Goal: Task Accomplishment & Management: Complete application form

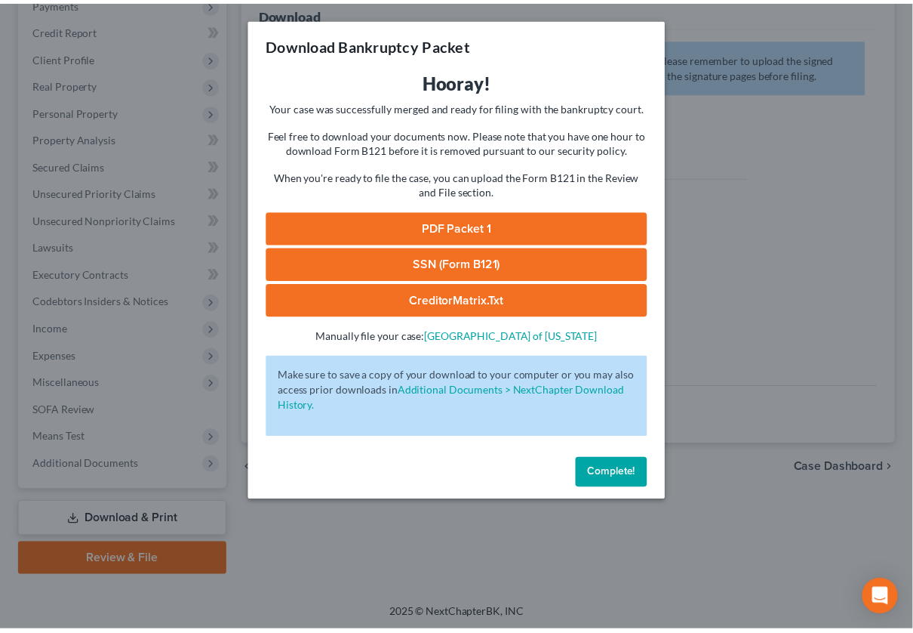
scroll to position [222, 0]
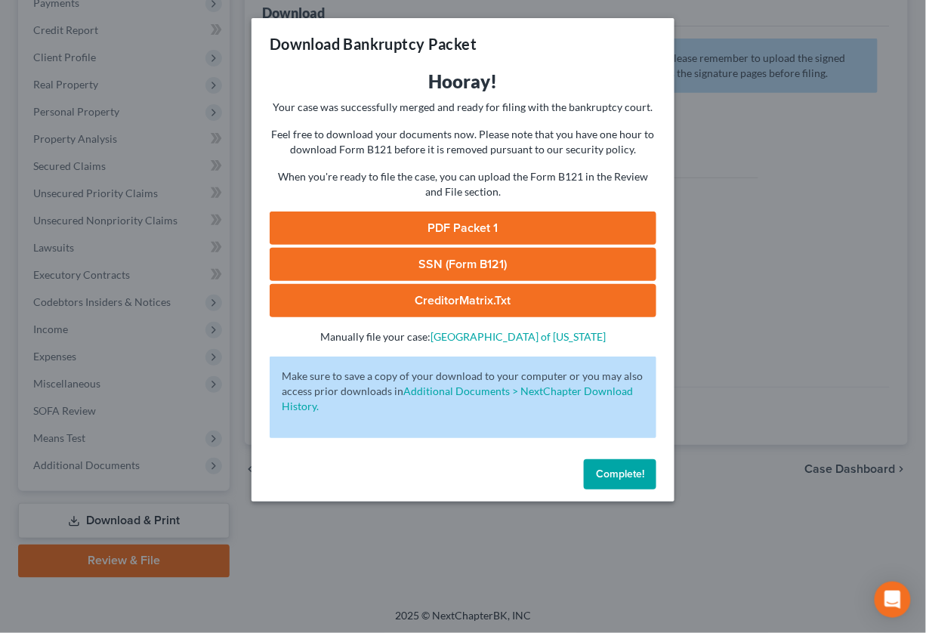
drag, startPoint x: 165, startPoint y: 13, endPoint x: 200, endPoint y: 43, distance: 46.6
click at [169, 15] on div "Download Bankruptcy Packet Hooray! Your case was successfully merged and ready …" at bounding box center [463, 316] width 926 height 633
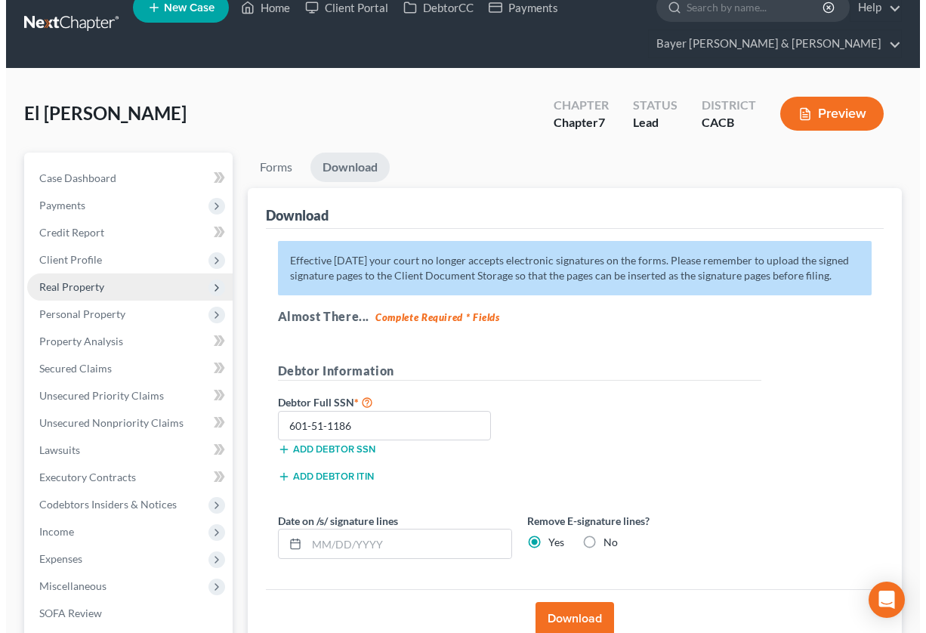
scroll to position [0, 0]
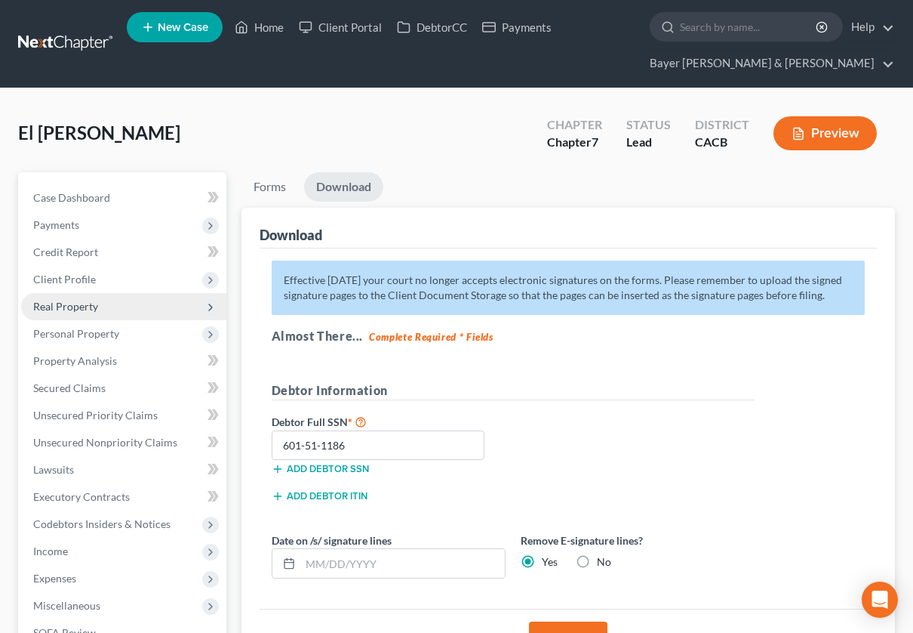
click at [94, 305] on span "Real Property" at bounding box center [65, 306] width 65 height 13
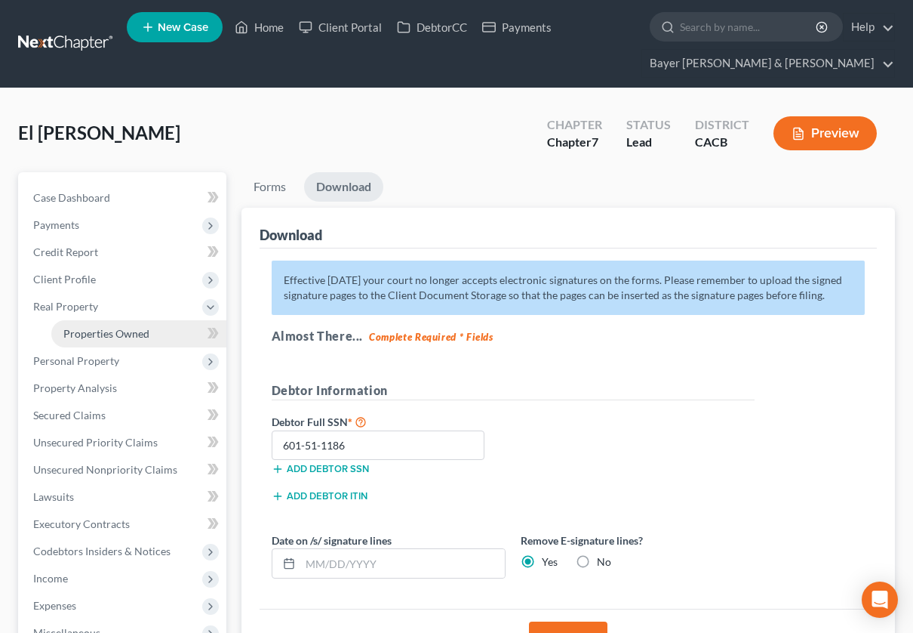
click at [104, 333] on span "Properties Owned" at bounding box center [106, 333] width 86 height 13
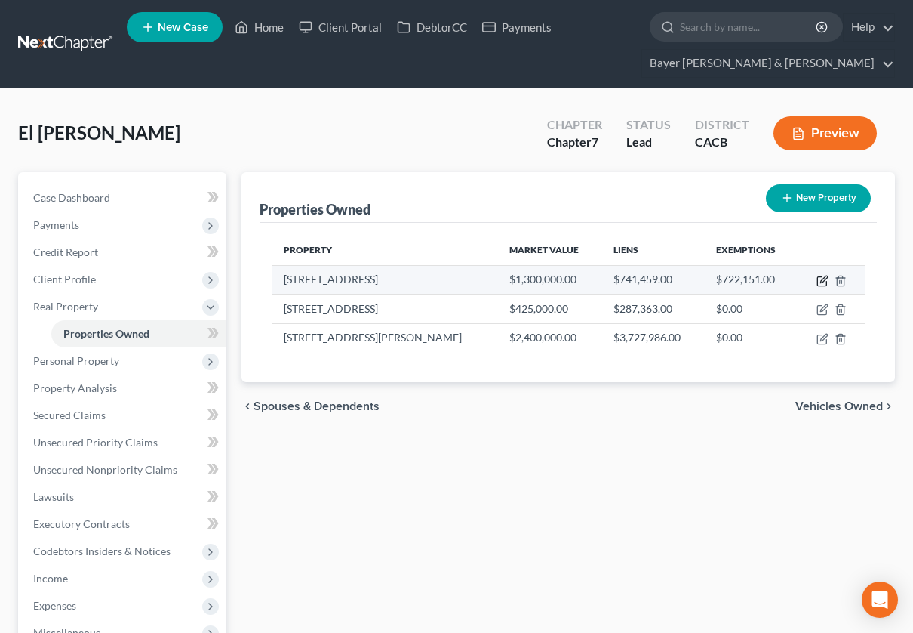
click at [823, 282] on icon "button" at bounding box center [824, 279] width 7 height 7
select select "4"
select select "0"
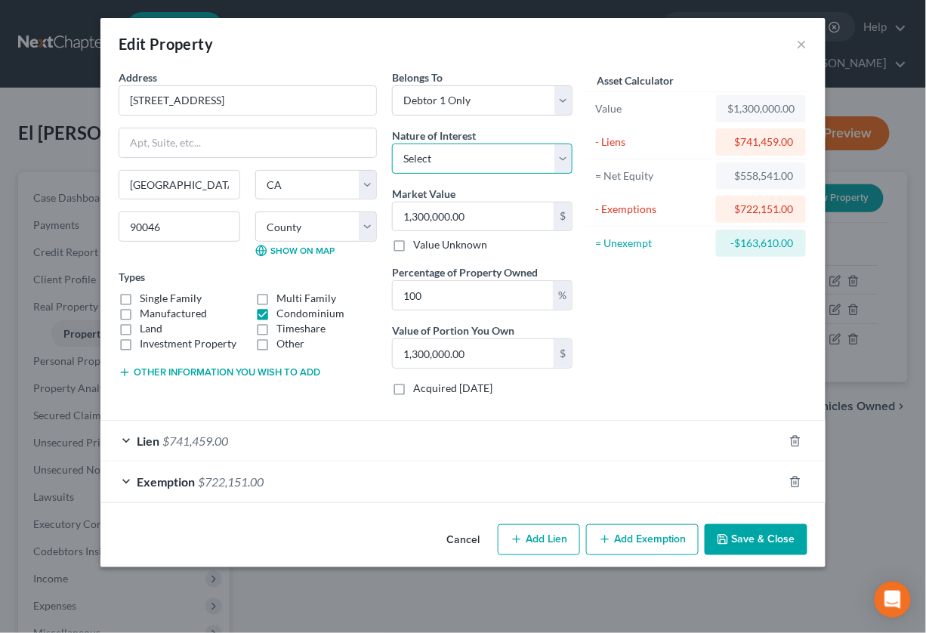
click at [556, 159] on select "Select Fee Simple Joint Tenant Life Estate Equitable Interest Future Interest T…" at bounding box center [482, 158] width 180 height 30
click at [307, 444] on div "Lien $741,459.00" at bounding box center [441, 441] width 682 height 40
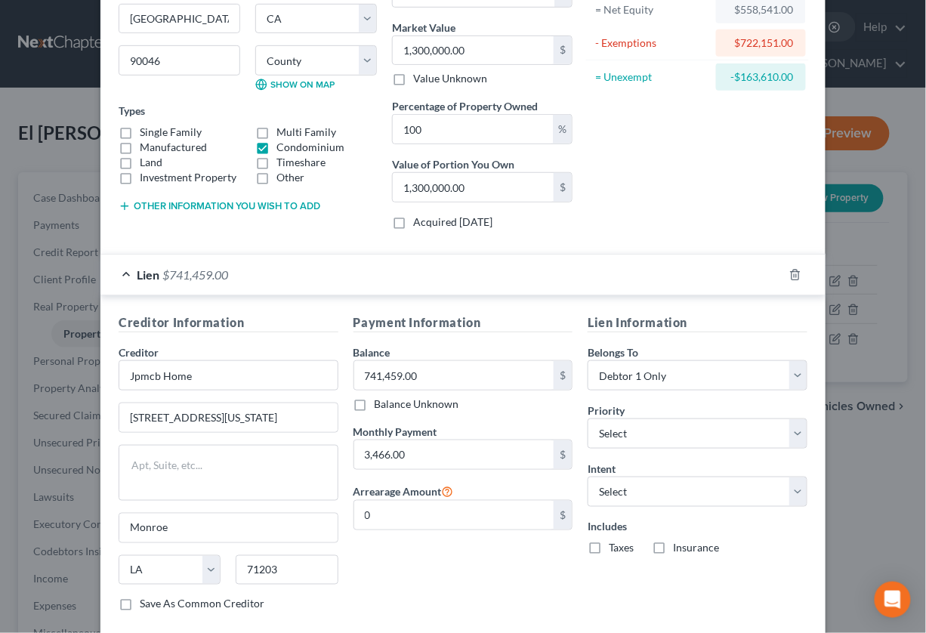
scroll to position [168, 0]
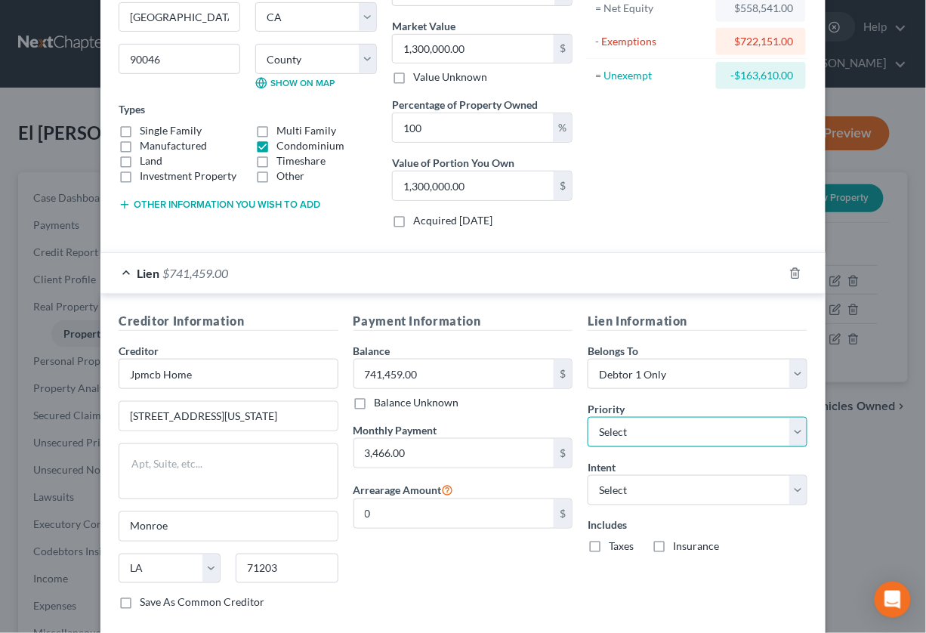
click at [790, 431] on select "Select 1st 2nd 3rd 4th 5th 6th 7th 8th 9th 10th 11th 12th 13th 14th 15th 16th 1…" at bounding box center [697, 432] width 220 height 30
select select "0"
click at [587, 417] on select "Select 1st 2nd 3rd 4th 5th 6th 7th 8th 9th 10th 11th 12th 13th 14th 15th 16th 1…" at bounding box center [697, 432] width 220 height 30
click at [796, 435] on select "Select 1st 2nd 3rd 4th 5th 6th 7th 8th 9th 10th 11th 12th 13th 14th 15th 16th 1…" at bounding box center [697, 432] width 220 height 30
click at [587, 417] on select "Select 1st 2nd 3rd 4th 5th 6th 7th 8th 9th 10th 11th 12th 13th 14th 15th 16th 1…" at bounding box center [697, 432] width 220 height 30
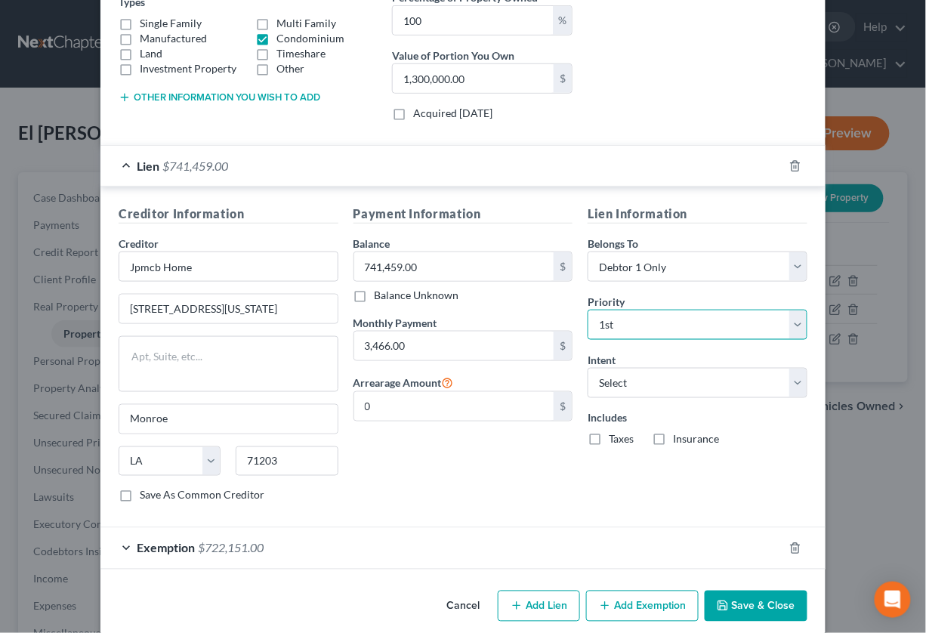
scroll to position [295, 0]
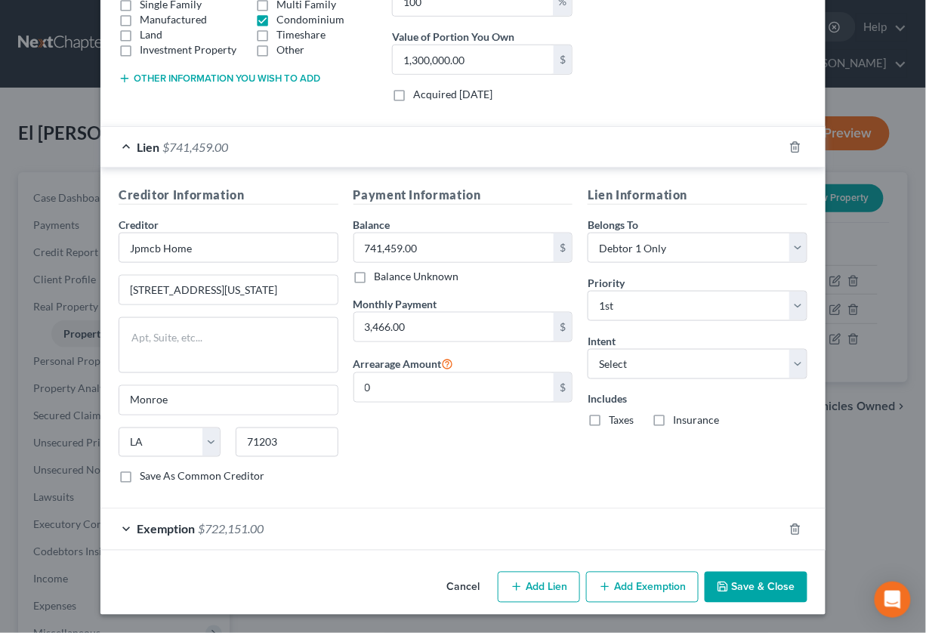
click at [119, 526] on div "Exemption $722,151.00" at bounding box center [441, 529] width 682 height 40
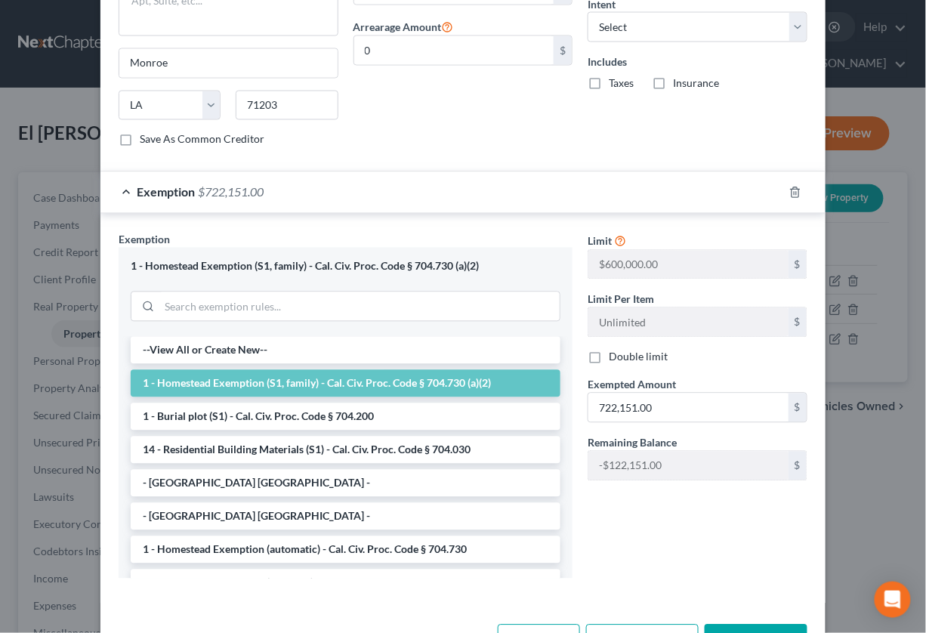
scroll to position [685, 0]
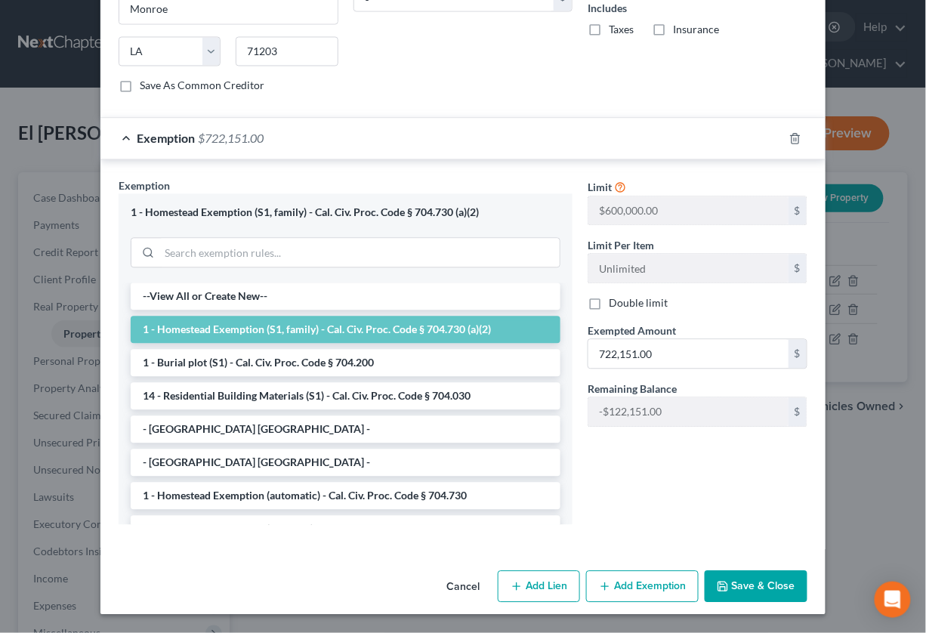
click at [743, 583] on button "Save & Close" at bounding box center [755, 587] width 103 height 32
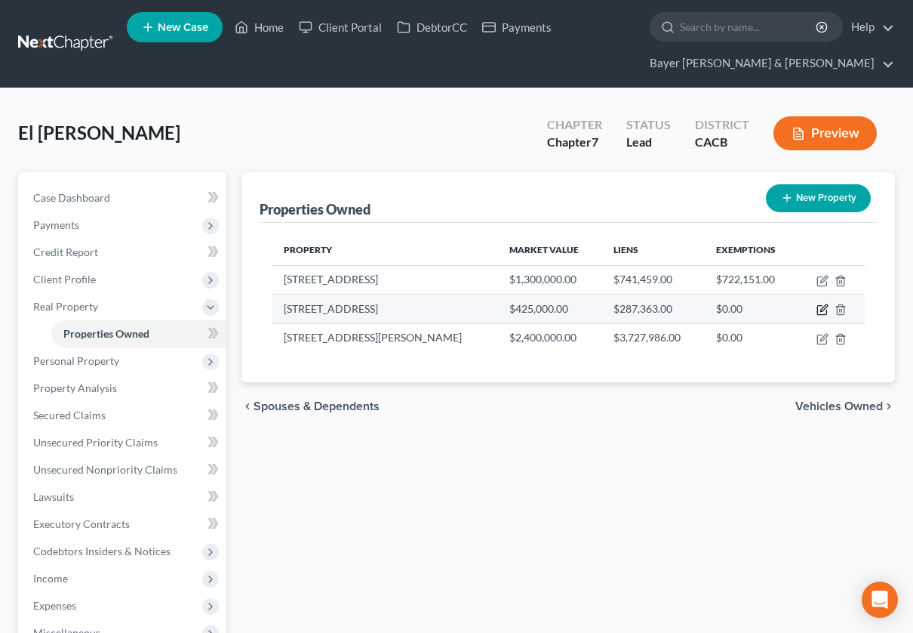
click at [819, 310] on icon "button" at bounding box center [823, 309] width 12 height 12
select select "3"
select select "0"
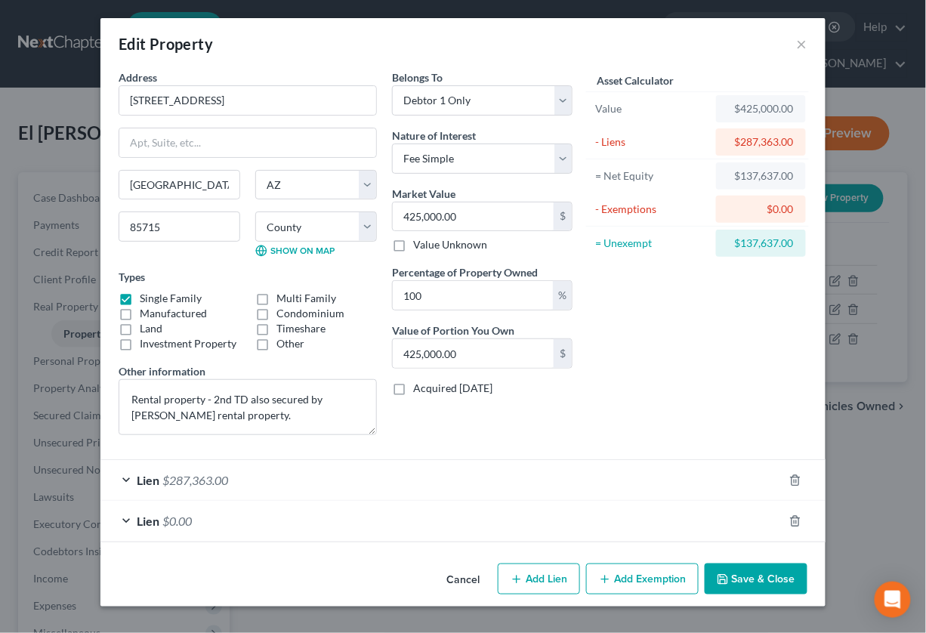
click at [123, 482] on div "Lien $287,363.00" at bounding box center [441, 480] width 682 height 40
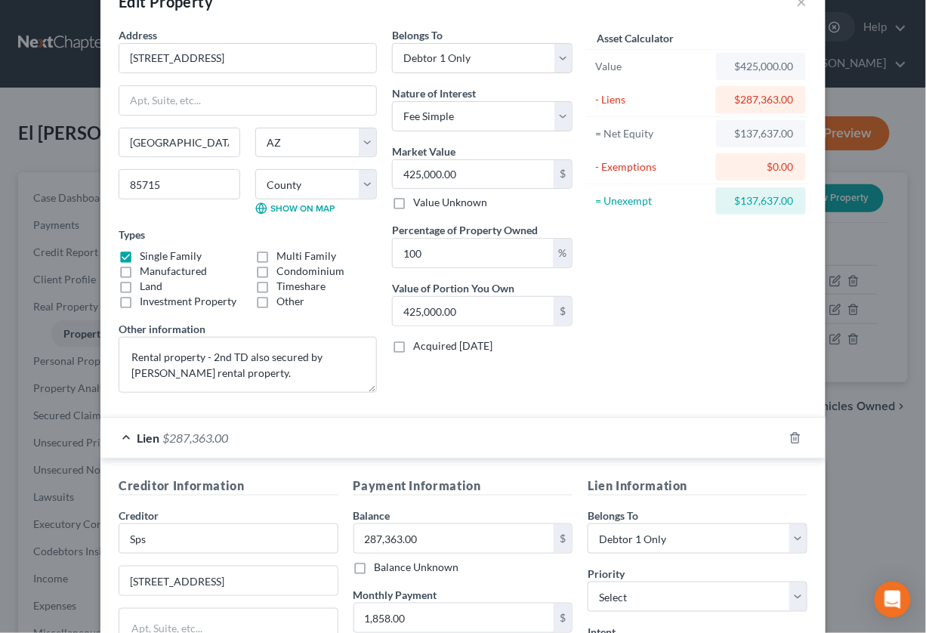
scroll to position [168, 0]
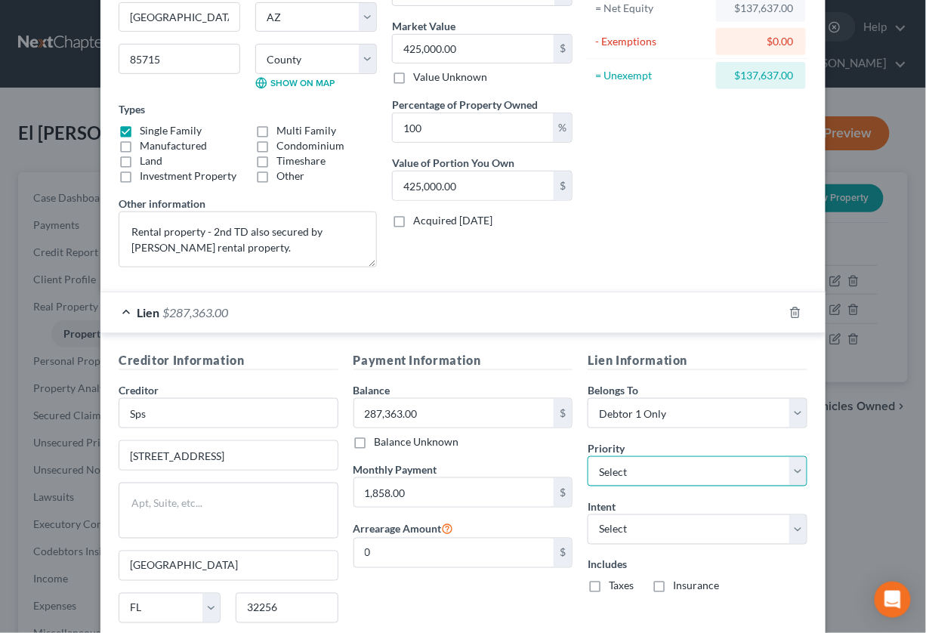
click at [796, 472] on select "Select 1st 3rd 4th 5th 6th 7th 8th 9th 10th 11th 12th 13th 14th 15th 16th 17th …" at bounding box center [697, 471] width 220 height 30
select select "0"
click at [587, 457] on select "Select 1st 3rd 4th 5th 6th 7th 8th 9th 10th 11th 12th 13th 14th 15th 16th 17th …" at bounding box center [697, 471] width 220 height 30
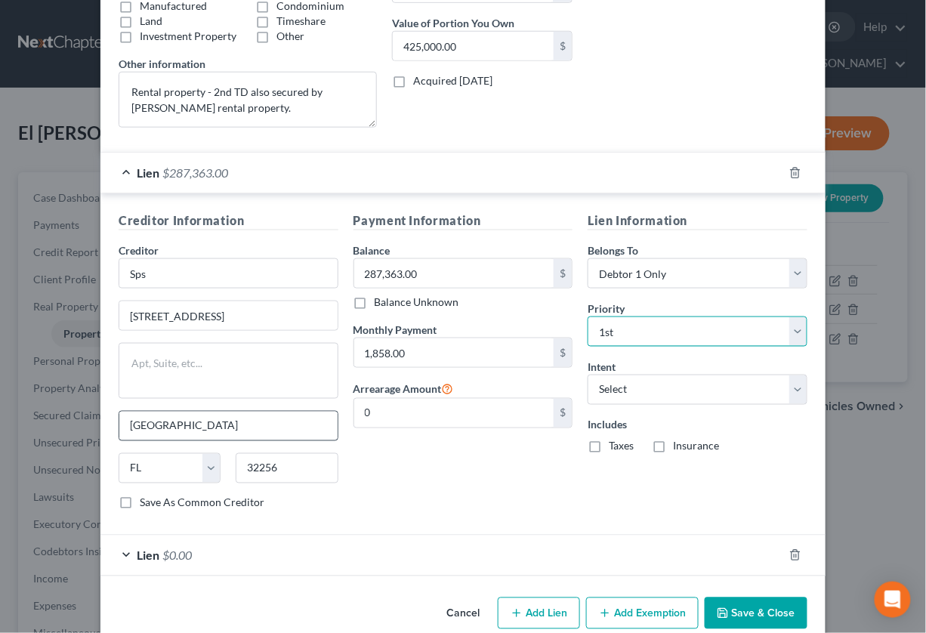
scroll to position [334, 0]
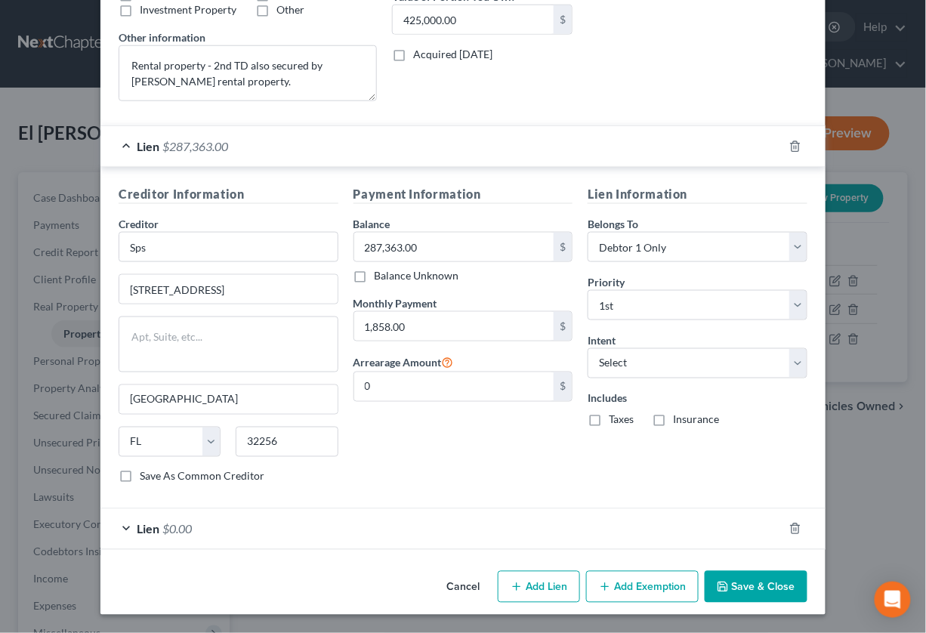
click at [118, 530] on div "Lien $0.00" at bounding box center [441, 529] width 682 height 40
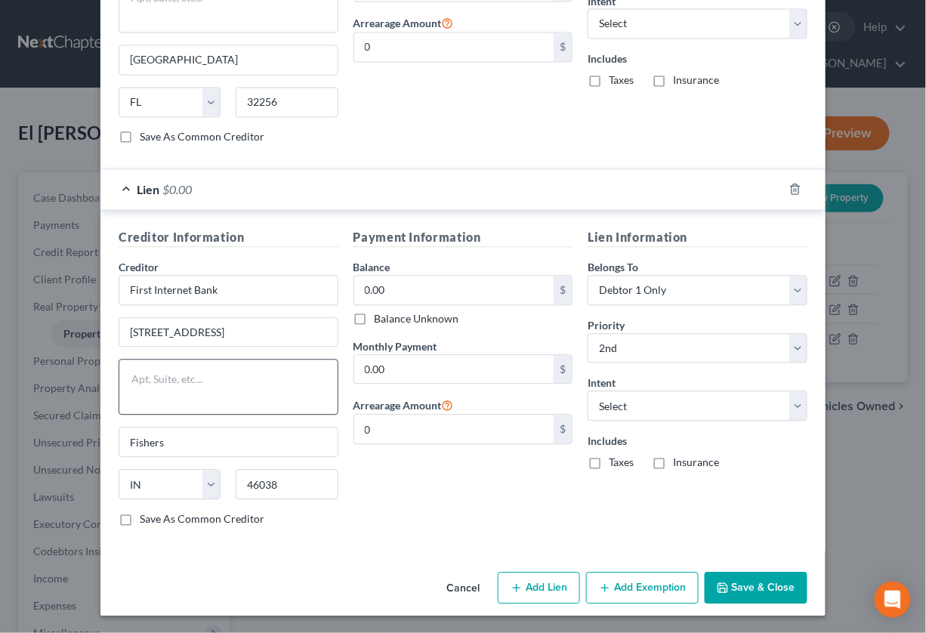
scroll to position [676, 0]
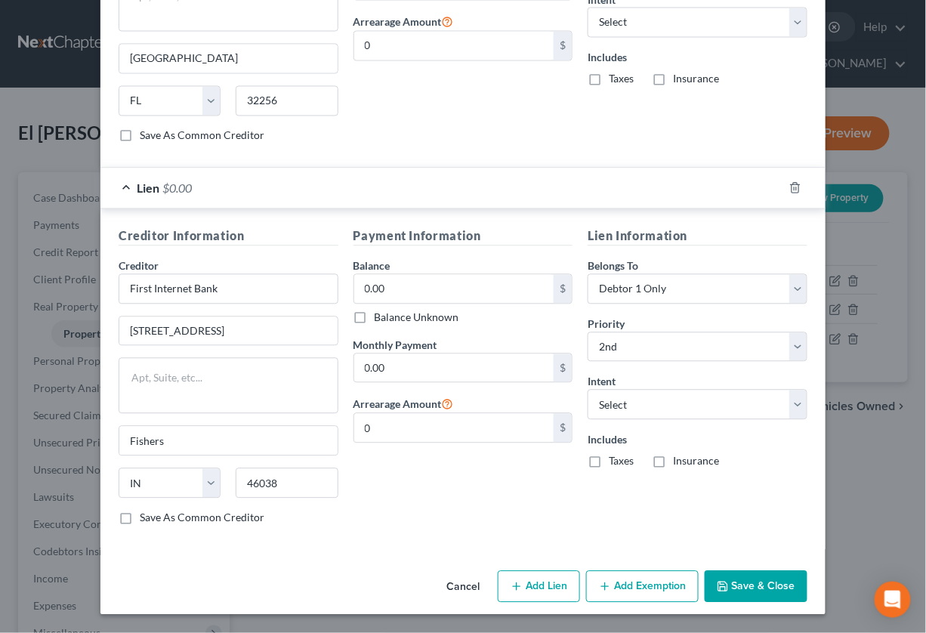
click at [719, 590] on icon "button" at bounding box center [722, 587] width 12 height 12
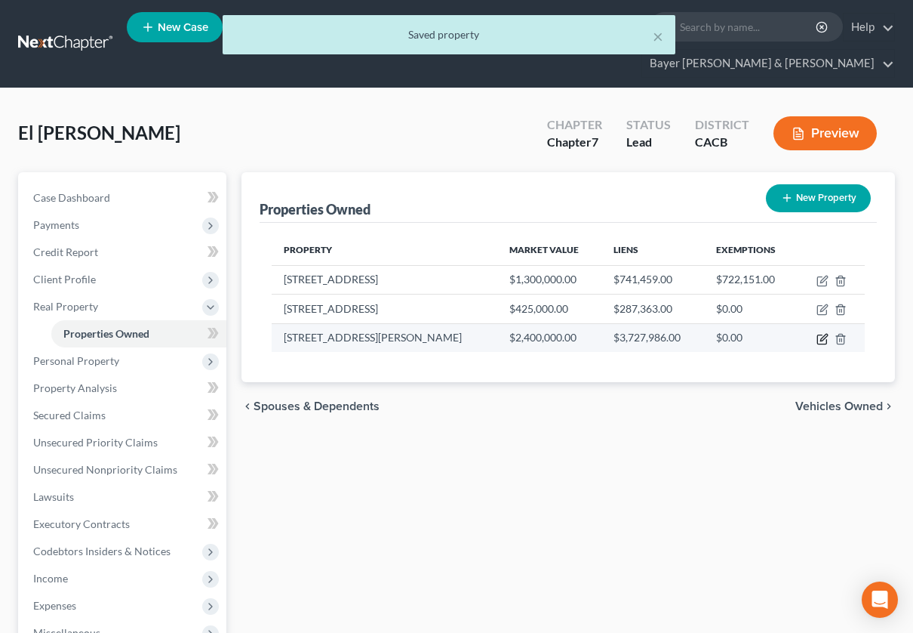
click at [820, 340] on icon "button" at bounding box center [823, 339] width 12 height 12
select select "4"
select select "18"
select select "0"
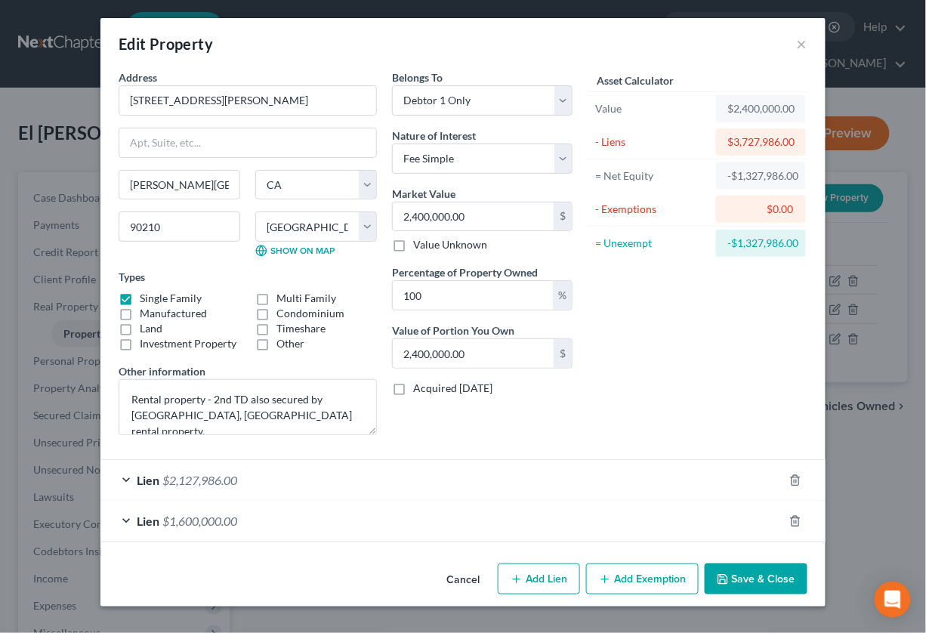
click at [129, 480] on div "Lien $2,127,986.00" at bounding box center [441, 480] width 682 height 40
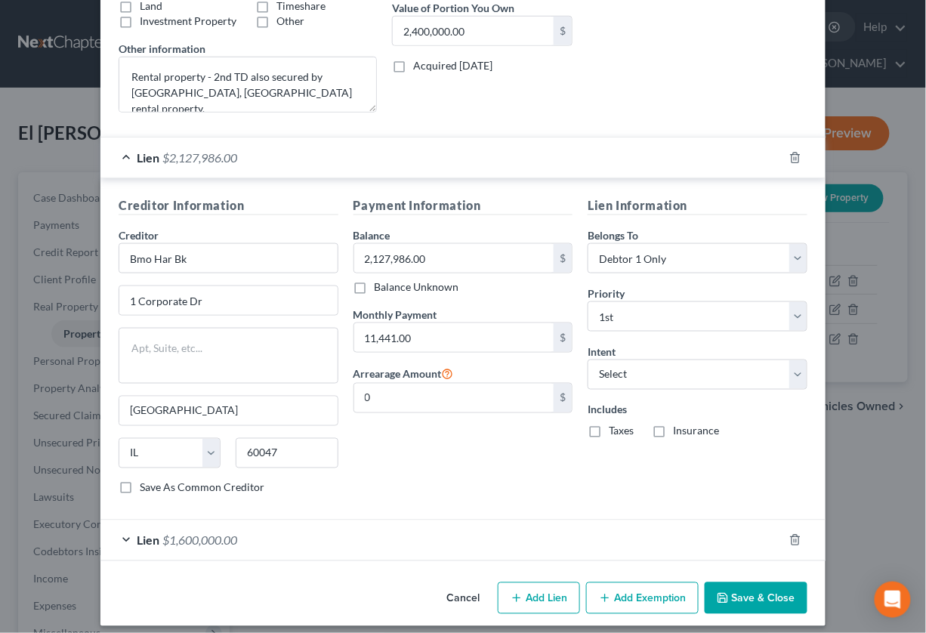
scroll to position [334, 0]
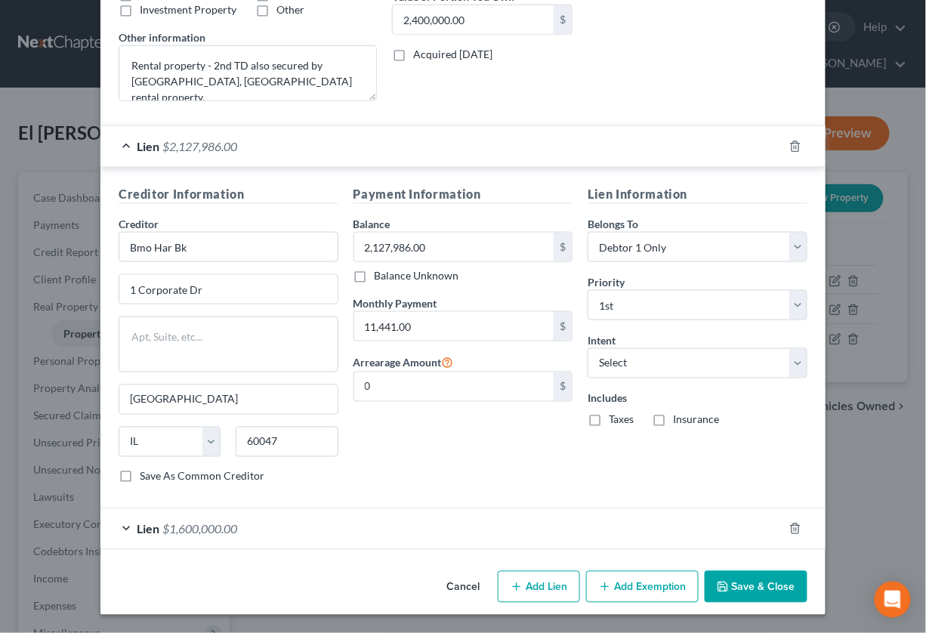
click at [117, 525] on div "Lien $1,600,000.00" at bounding box center [441, 529] width 682 height 40
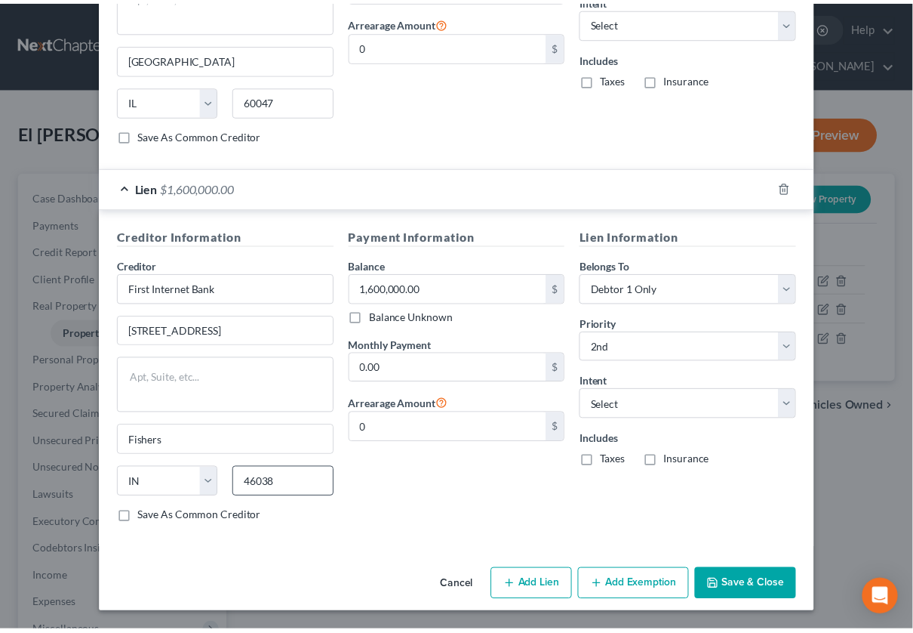
scroll to position [676, 0]
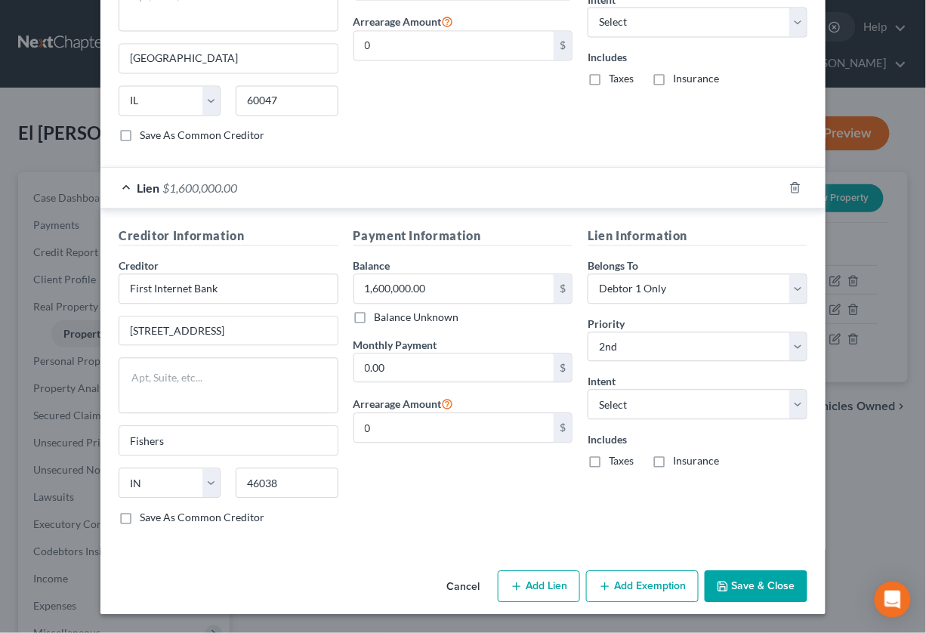
click at [735, 586] on button "Save & Close" at bounding box center [755, 587] width 103 height 32
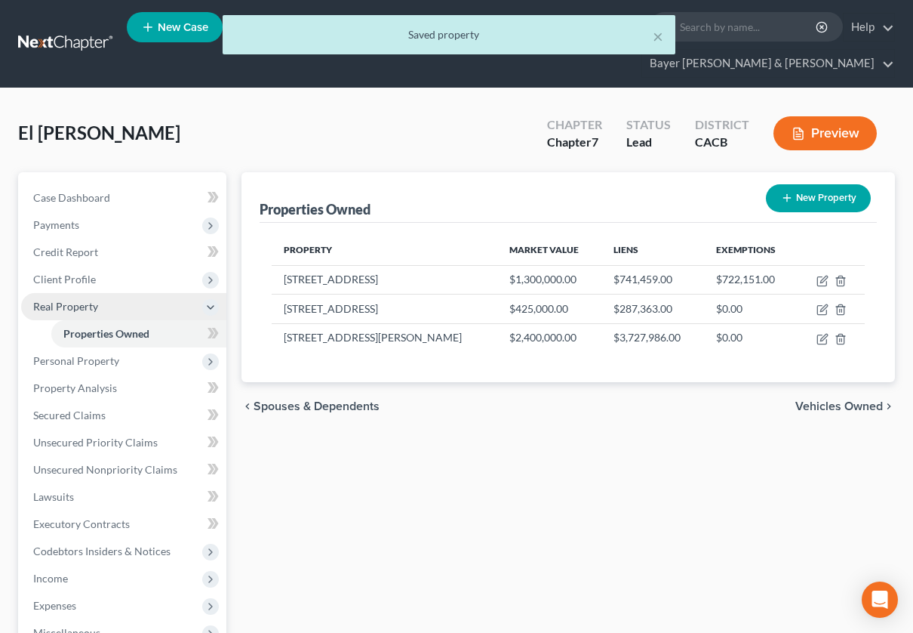
click at [213, 304] on icon at bounding box center [211, 307] width 12 height 12
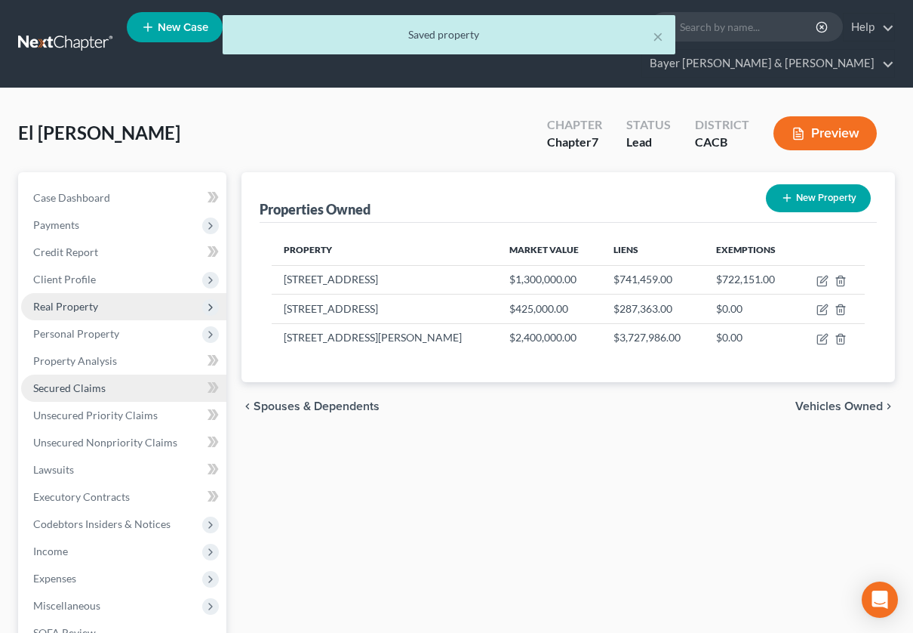
click at [72, 390] on span "Secured Claims" at bounding box center [69, 387] width 72 height 13
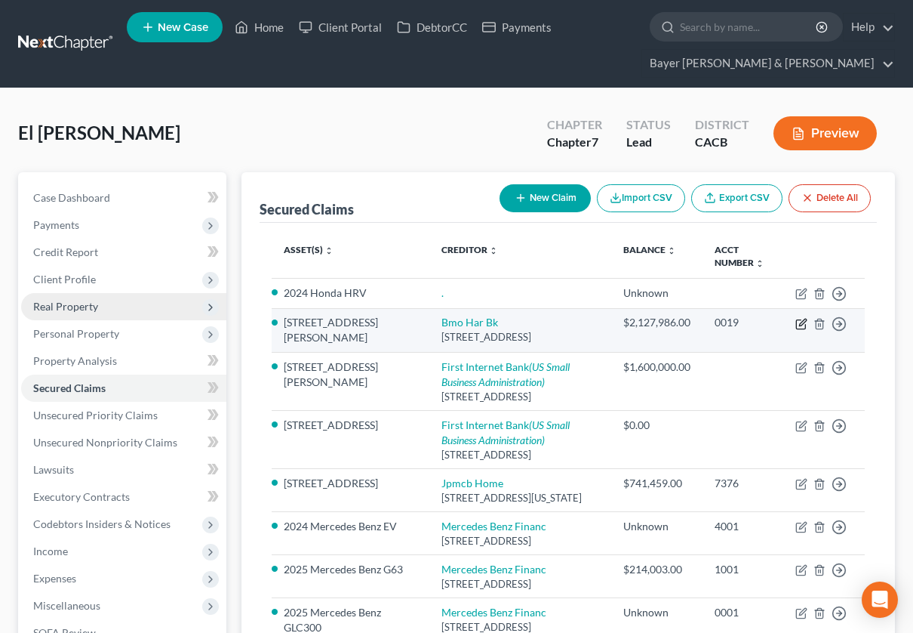
click at [801, 325] on icon "button" at bounding box center [802, 324] width 12 height 12
select select "14"
select select "0"
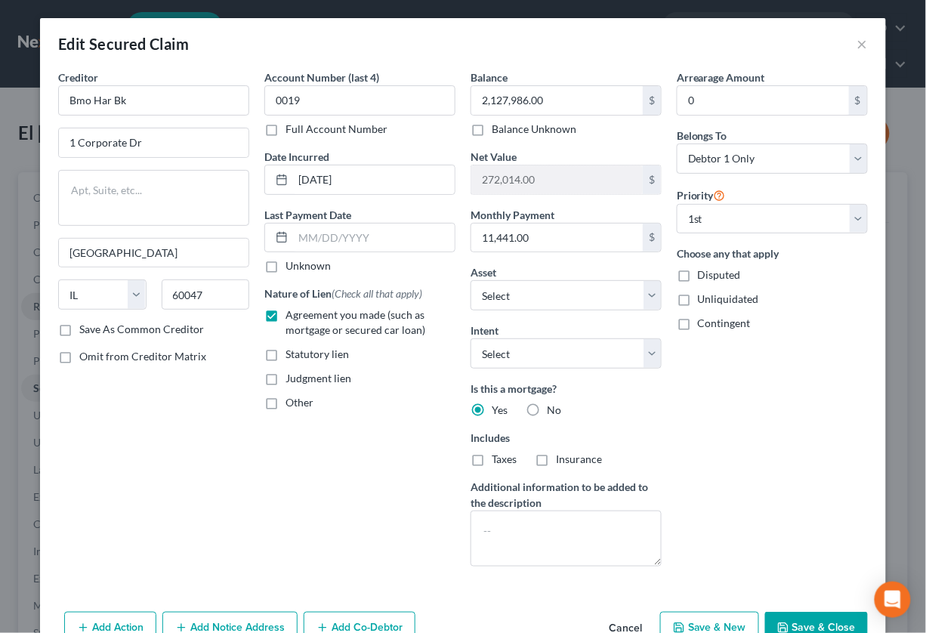
click at [794, 615] on button "Save & Close" at bounding box center [816, 628] width 103 height 32
